Goal: Information Seeking & Learning: Learn about a topic

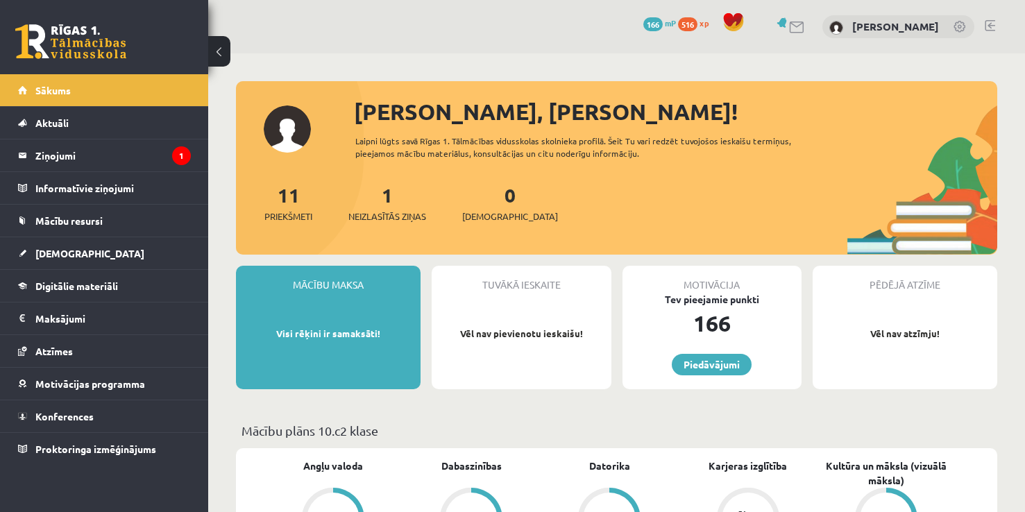
scroll to position [1189, 0]
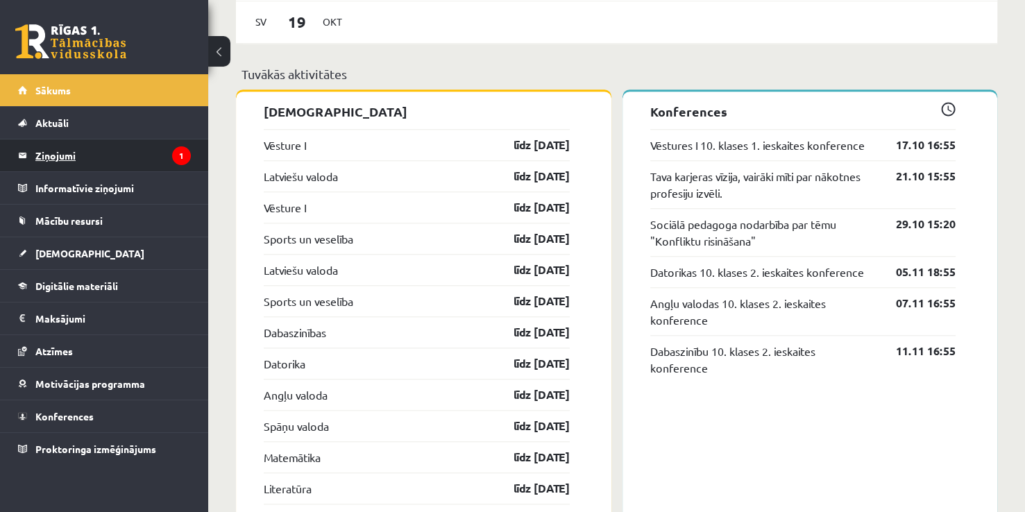
click at [151, 146] on legend "Ziņojumi 1" at bounding box center [112, 156] width 155 height 32
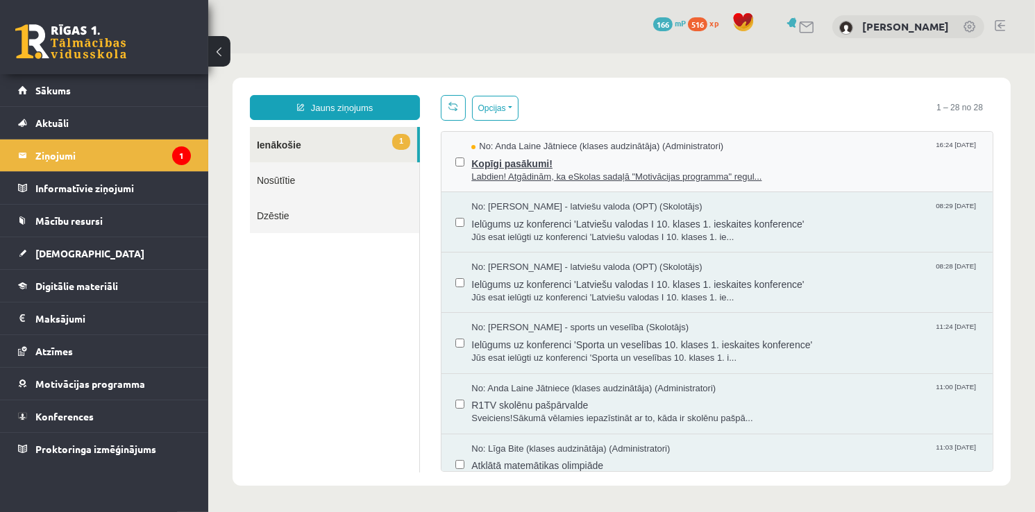
click at [481, 155] on span "Kopīgi pasākumi!" at bounding box center [724, 161] width 507 height 17
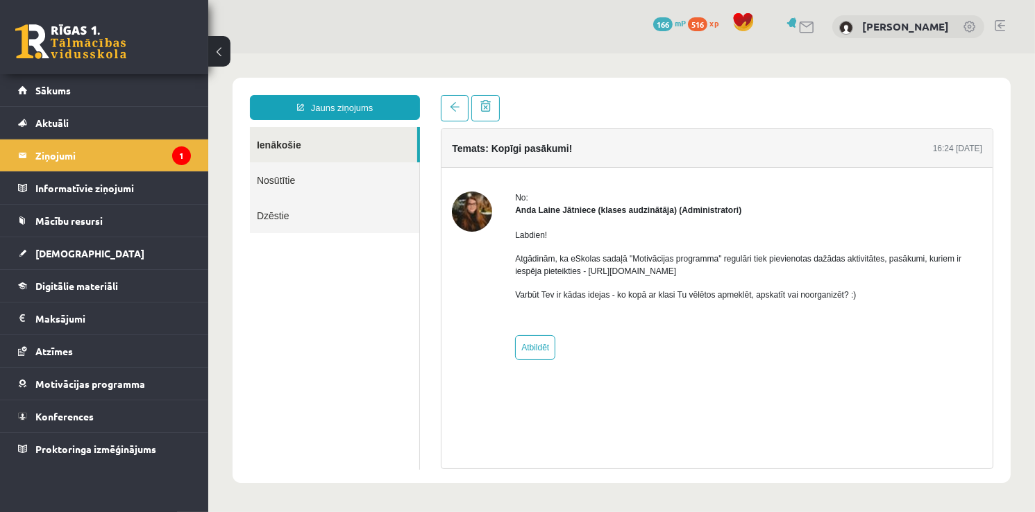
click at [673, 270] on p "Atgādinām, ka eSkolas sadaļā "Motivācijas programma" regulāri tiek pievienotas …" at bounding box center [747, 264] width 467 height 25
drag, startPoint x: 700, startPoint y: 271, endPoint x: 587, endPoint y: 273, distance: 113.2
click at [587, 273] on p "Atgādinām, ka eSkolas sadaļā "Motivācijas programma" regulāri tiek pievienotas …" at bounding box center [747, 264] width 467 height 25
copy p "[URL][DOMAIN_NAME]"
click at [627, 180] on div "No: [PERSON_NAME] Jātniece (klases audzinātāja) (Administratori) Labdien! Atgād…" at bounding box center [716, 275] width 551 height 216
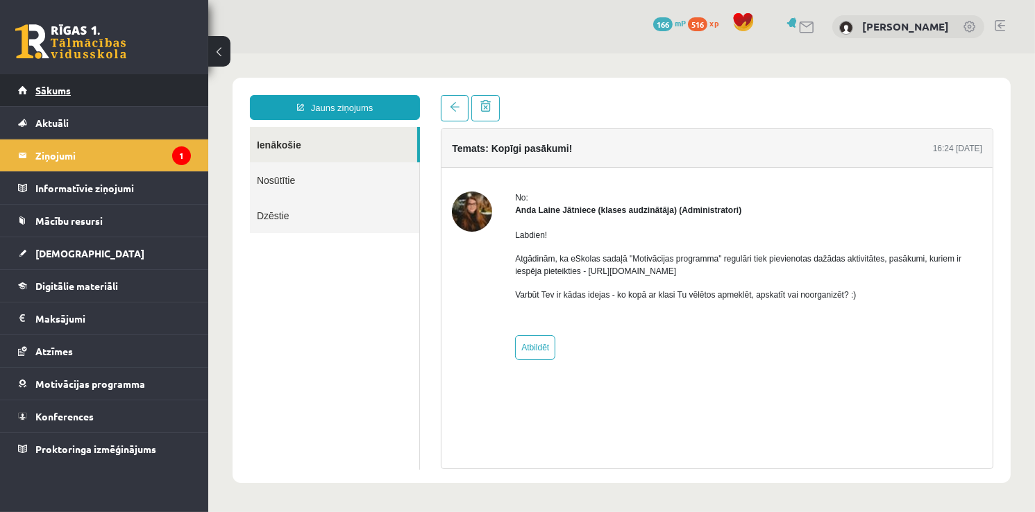
click at [110, 89] on link "Sākums" at bounding box center [104, 90] width 173 height 32
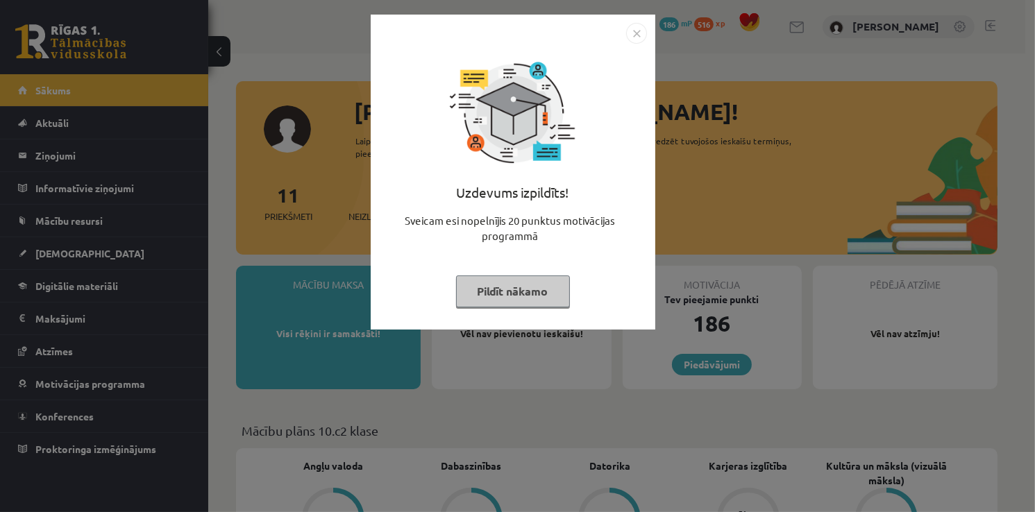
click at [632, 35] on img "Close" at bounding box center [636, 33] width 21 height 21
